Goal: Check status: Check status

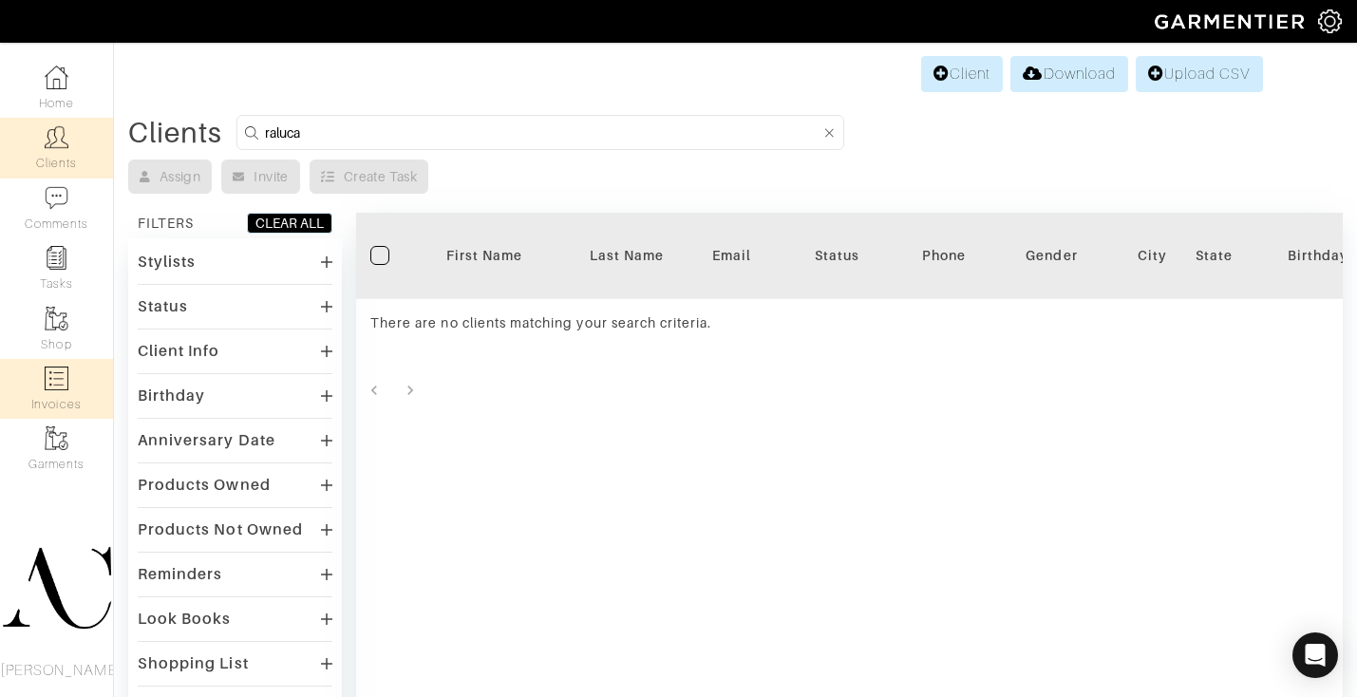
click at [61, 385] on img at bounding box center [57, 379] width 24 height 24
select select
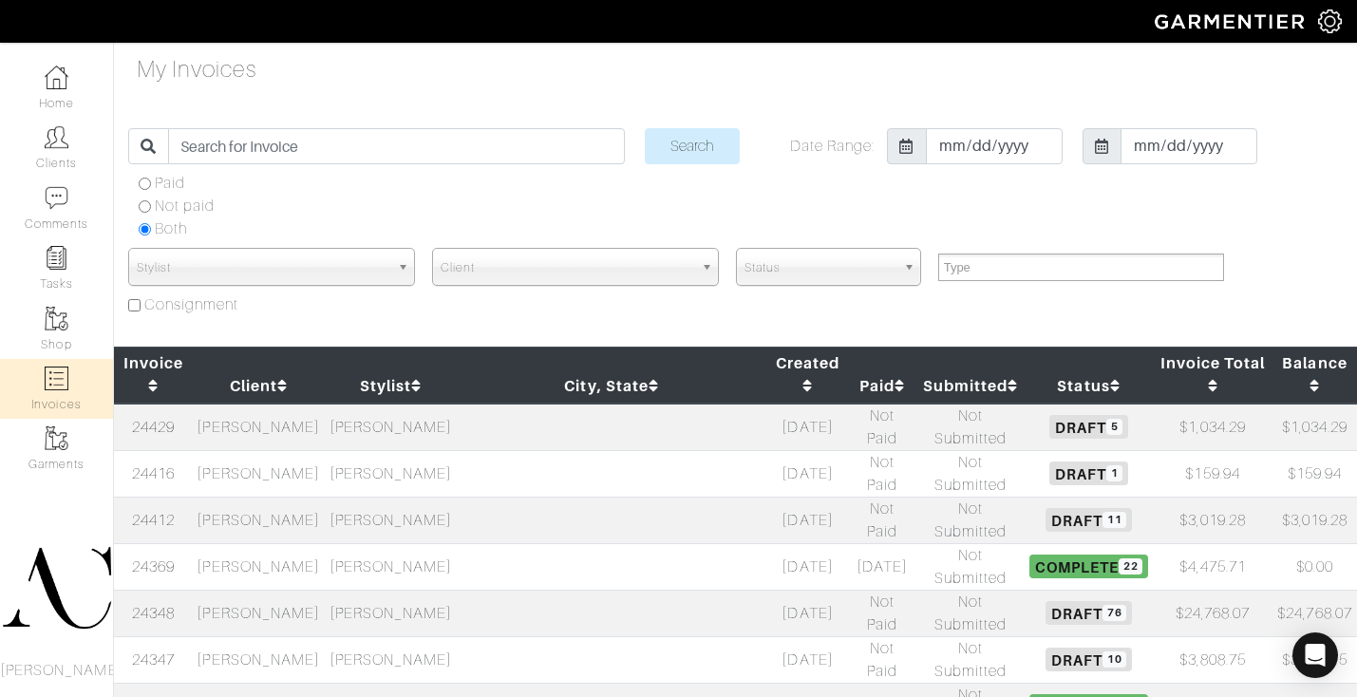
click at [293, 543] on td "[PERSON_NAME]" at bounding box center [259, 566] width 132 height 47
select select
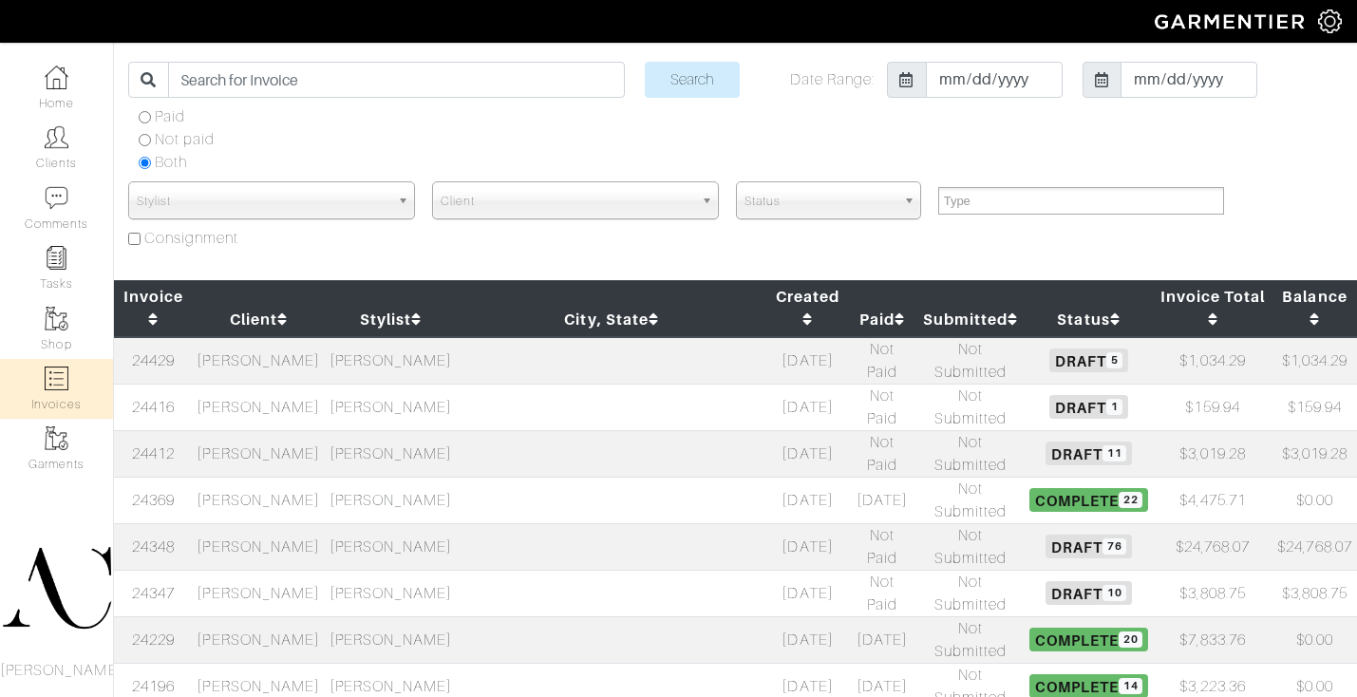
scroll to position [85, 0]
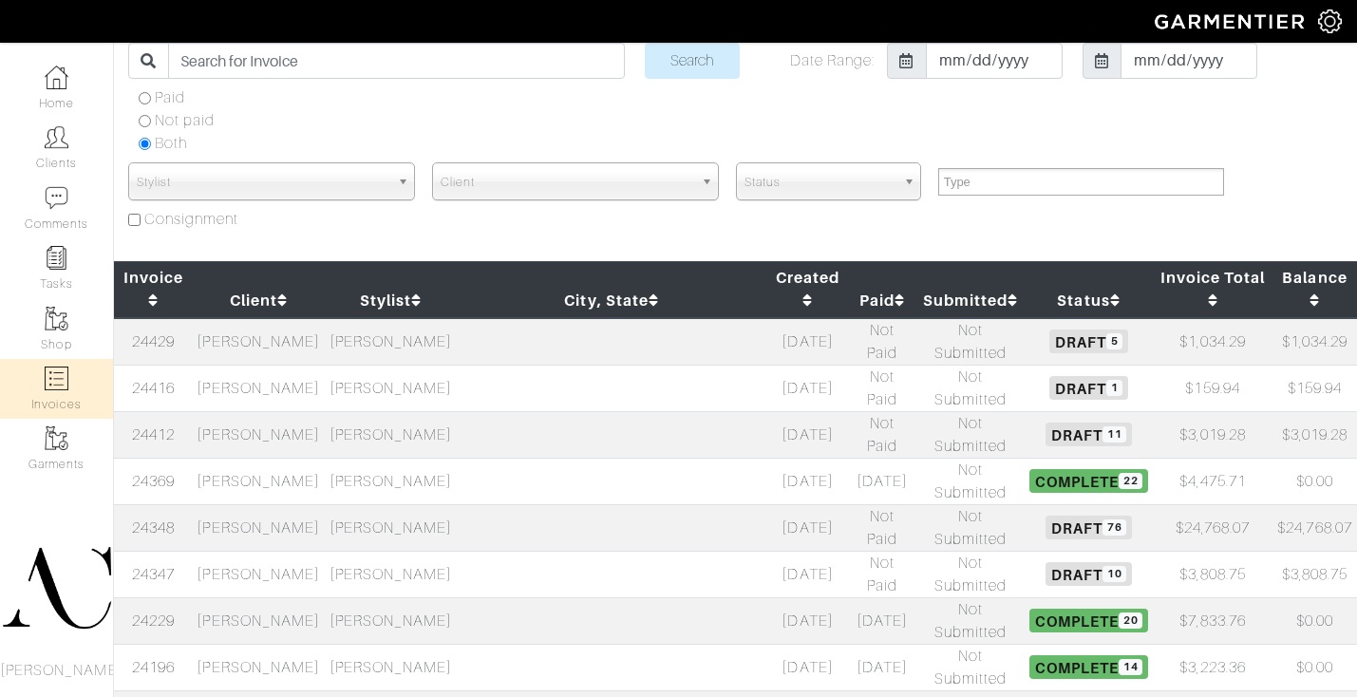
click at [315, 318] on td "[PERSON_NAME]" at bounding box center [259, 341] width 132 height 47
click at [314, 411] on td "[PERSON_NAME]" at bounding box center [259, 434] width 132 height 47
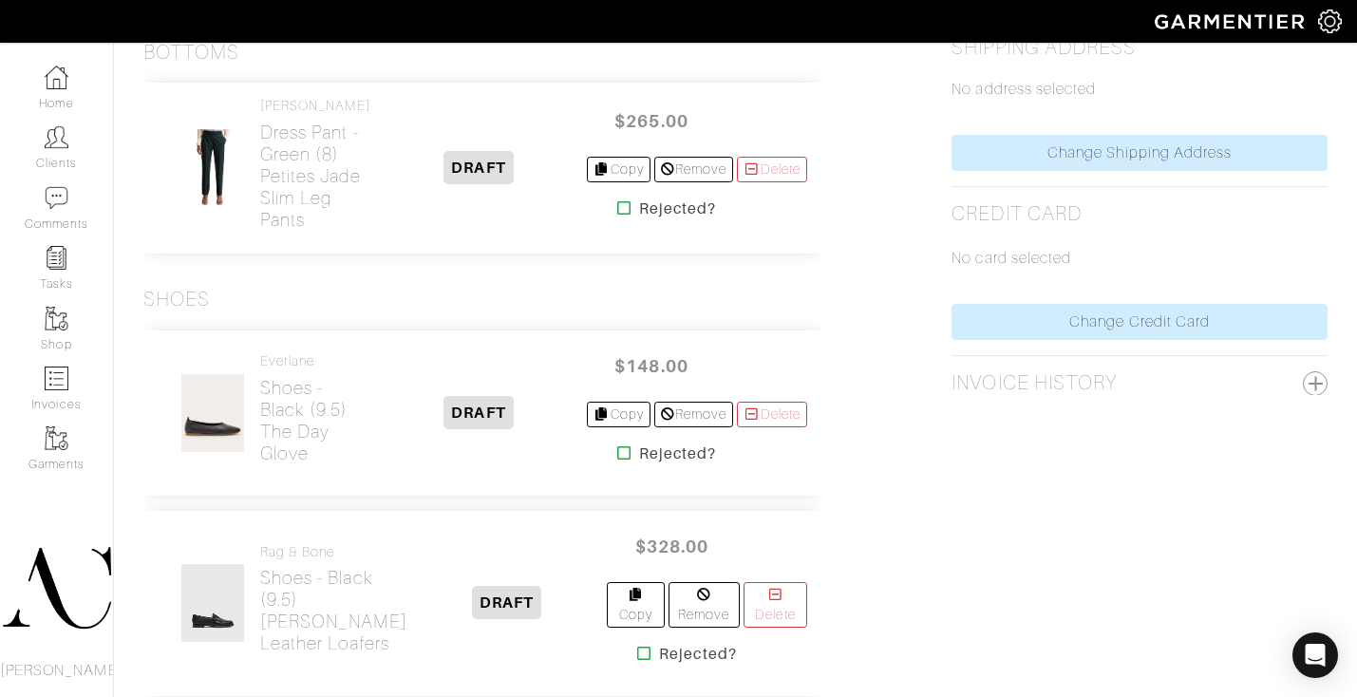
scroll to position [887, 0]
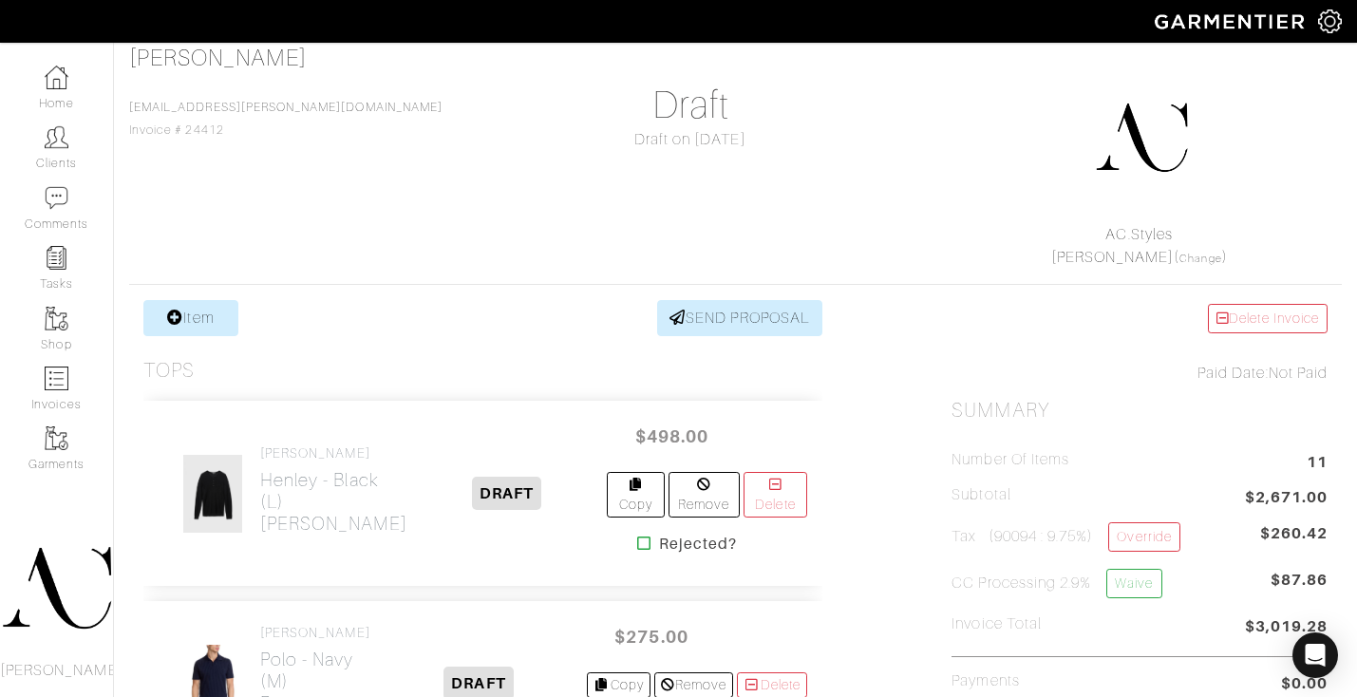
scroll to position [290, 0]
